Goal: Information Seeking & Learning: Find contact information

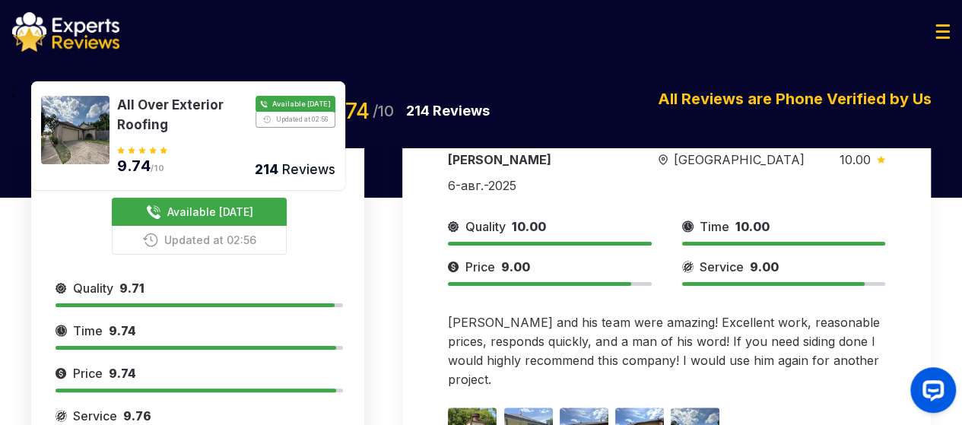
scroll to position [252, 0]
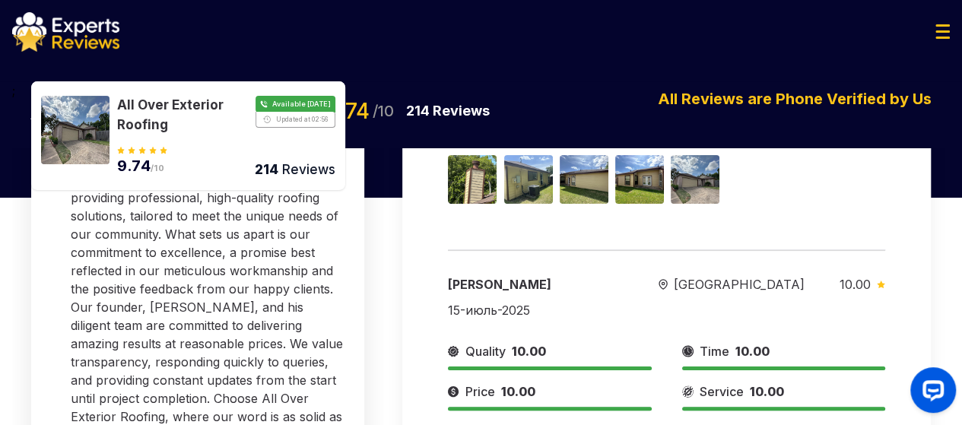
click at [944, 33] on img at bounding box center [942, 31] width 14 height 14
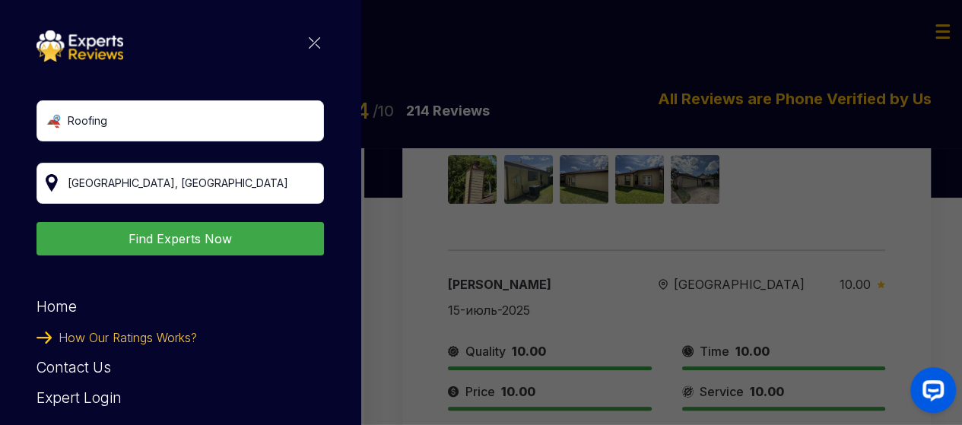
click at [97, 389] on div "Expert Login" at bounding box center [180, 398] width 287 height 30
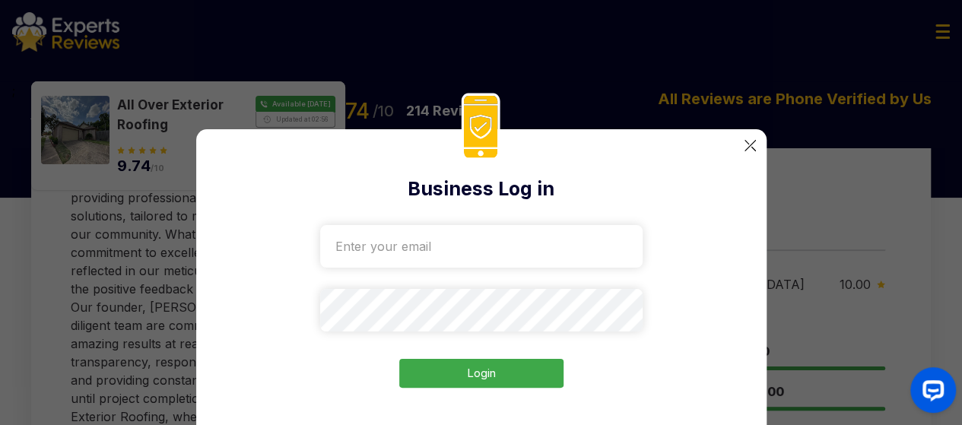
click at [497, 233] on input "email" at bounding box center [481, 246] width 322 height 43
click at [666, 181] on h2 "Business Log in" at bounding box center [481, 189] width 500 height 29
click at [747, 157] on div "Business Log in Login" at bounding box center [481, 295] width 570 height 332
click at [747, 147] on img at bounding box center [749, 145] width 11 height 11
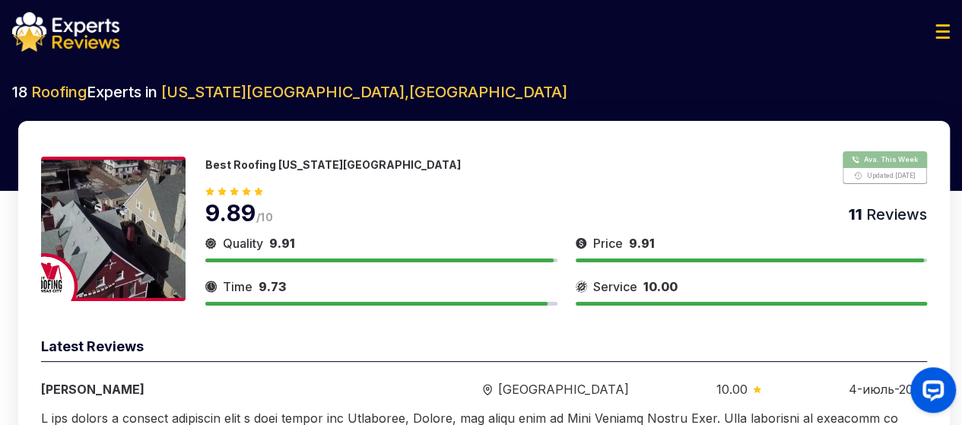
drag, startPoint x: 890, startPoint y: 160, endPoint x: 897, endPoint y: 138, distance: 24.0
drag, startPoint x: 897, startPoint y: 138, endPoint x: 739, endPoint y: 416, distance: 320.1
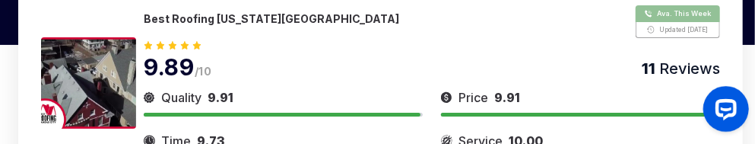
scroll to position [172, 0]
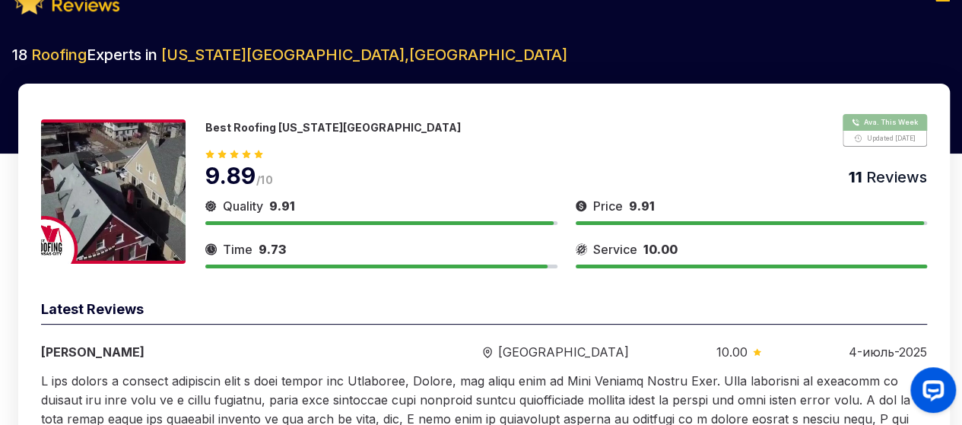
drag, startPoint x: 843, startPoint y: 148, endPoint x: 937, endPoint y: 203, distance: 109.0
click at [937, 202] on div "Best Roofing Kansas City Ava. This Week Updated Yesterday 9.89 /10 11 Reviews Q…" at bounding box center [484, 346] width 932 height 525
click at [934, 398] on div "Launch OpenWidget widget" at bounding box center [933, 389] width 26 height 26
click at [646, 100] on div "Best Roofing Kansas City Ava. This Week Updated Yesterday 9.89 /10 11 Reviews Q…" at bounding box center [484, 346] width 932 height 525
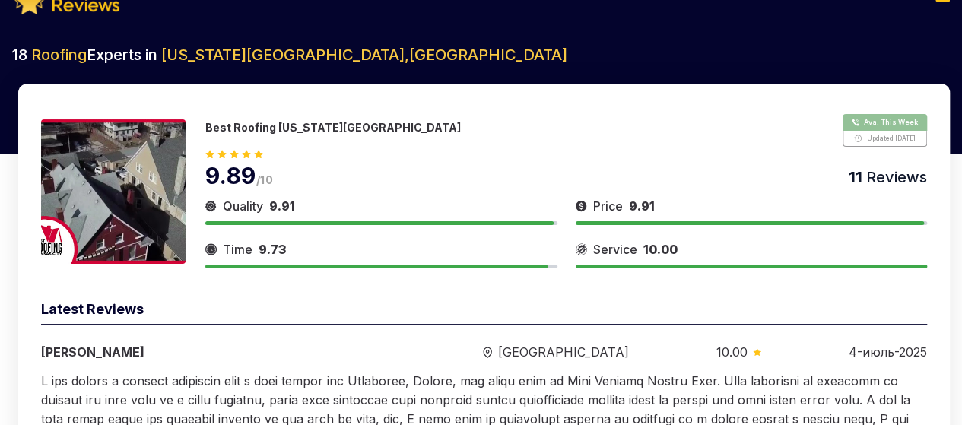
click at [611, 303] on div "Latest Reviews" at bounding box center [484, 312] width 886 height 26
click at [563, 85] on div "Best Roofing Kansas City Ava. This Week Updated Yesterday 9.89 /10 11 Reviews Q…" at bounding box center [484, 346] width 932 height 525
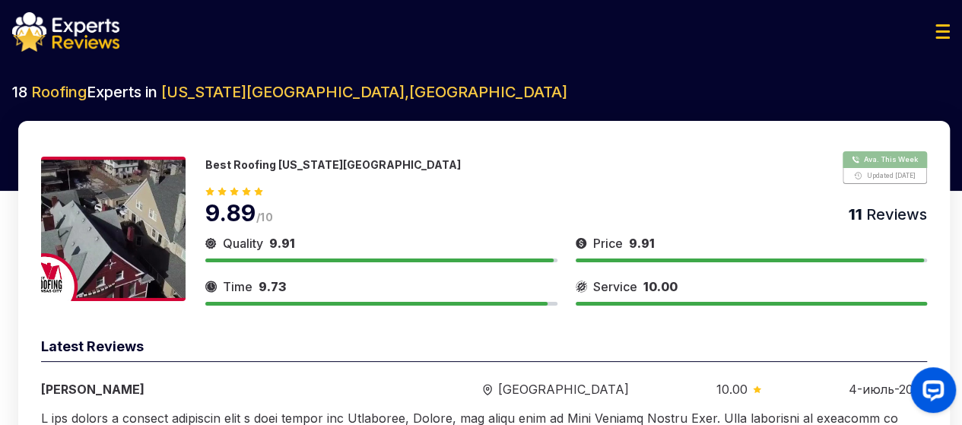
click at [872, 180] on button "Show Number" at bounding box center [885, 167] width 84 height 33
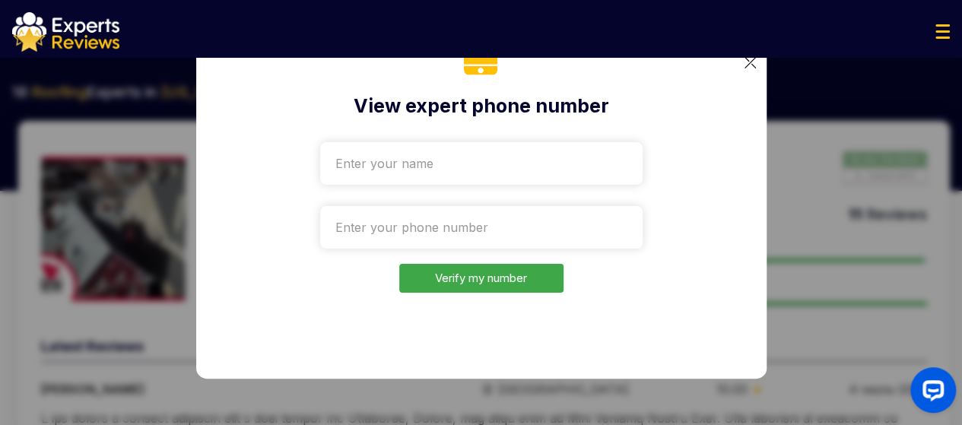
click at [751, 62] on img at bounding box center [749, 62] width 11 height 11
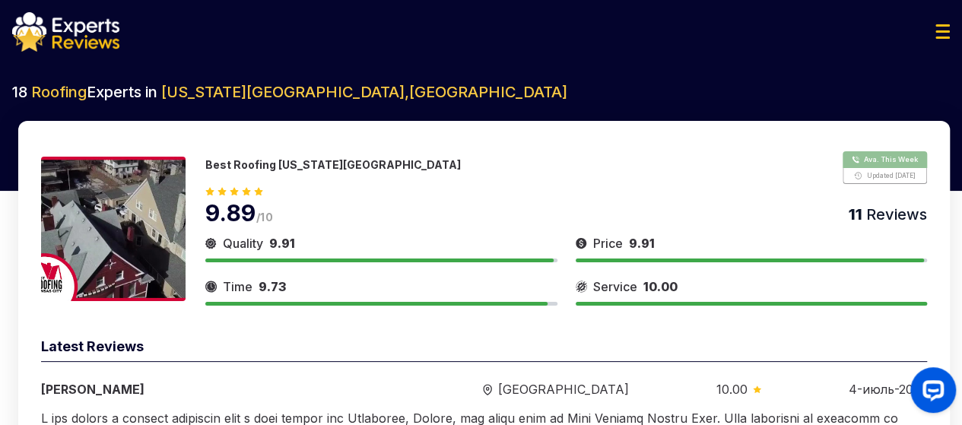
click at [878, 170] on button "Show Number" at bounding box center [885, 167] width 84 height 33
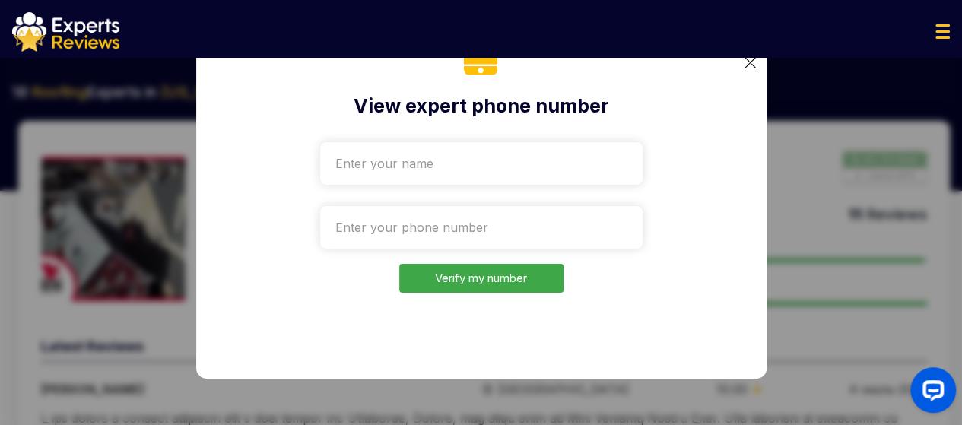
click at [749, 62] on img at bounding box center [749, 62] width 11 height 11
